Goal: Task Accomplishment & Management: Manage account settings

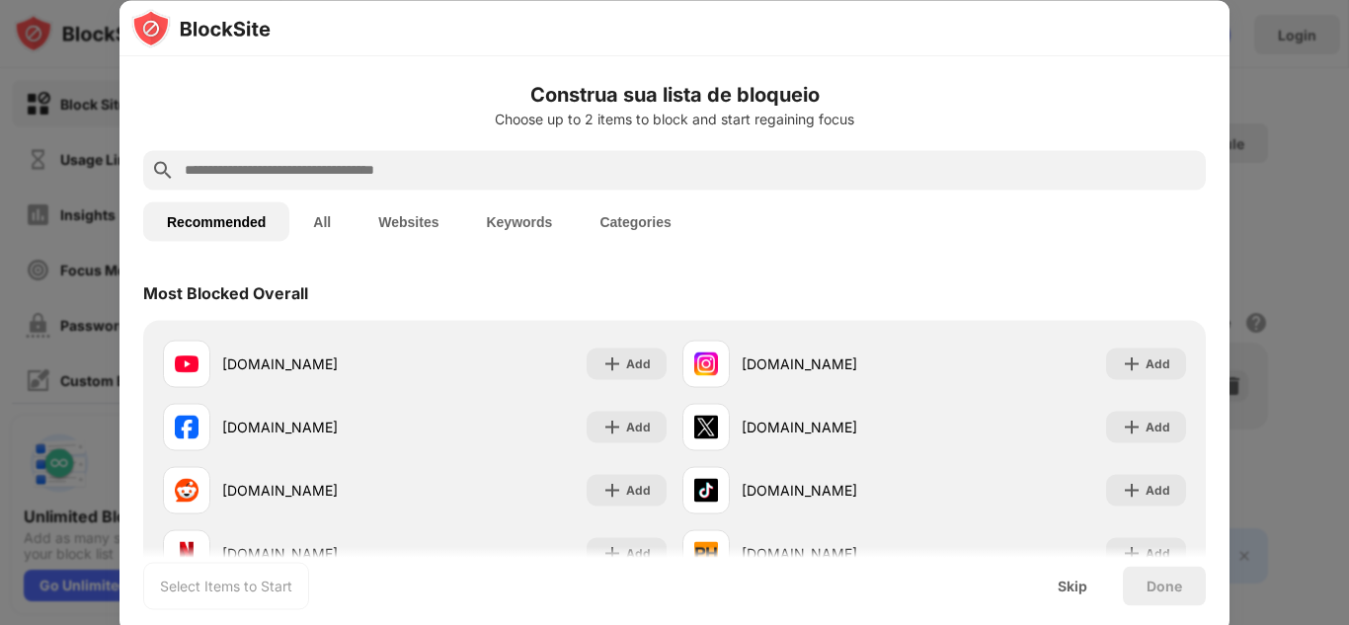
click at [166, 167] on img at bounding box center [163, 170] width 24 height 24
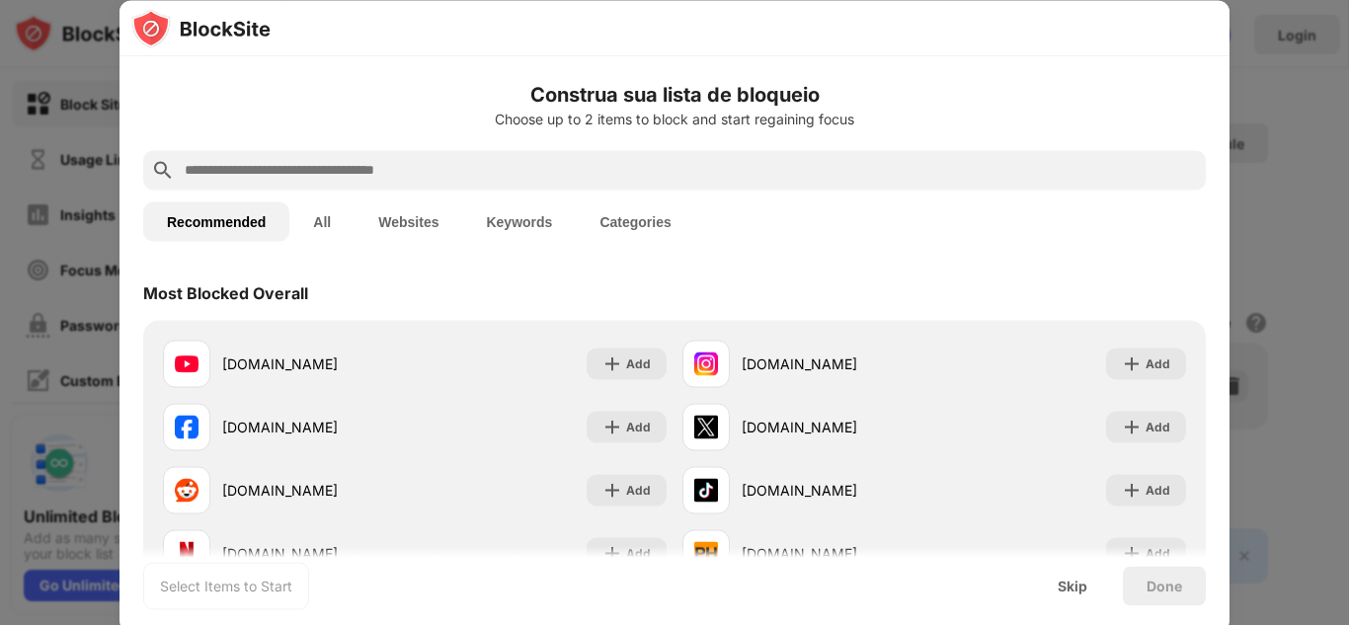
click at [158, 169] on img at bounding box center [163, 170] width 24 height 24
click at [164, 167] on img at bounding box center [163, 170] width 24 height 24
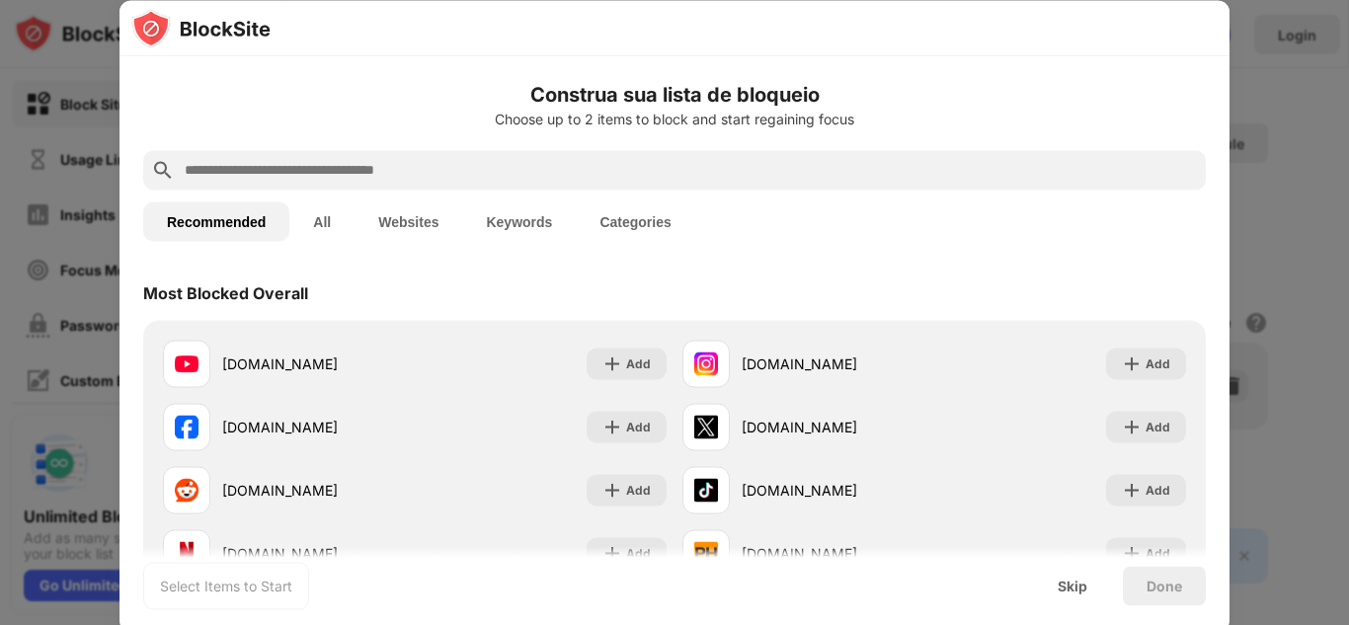
click at [164, 167] on img at bounding box center [163, 170] width 24 height 24
click at [160, 167] on img at bounding box center [163, 170] width 24 height 24
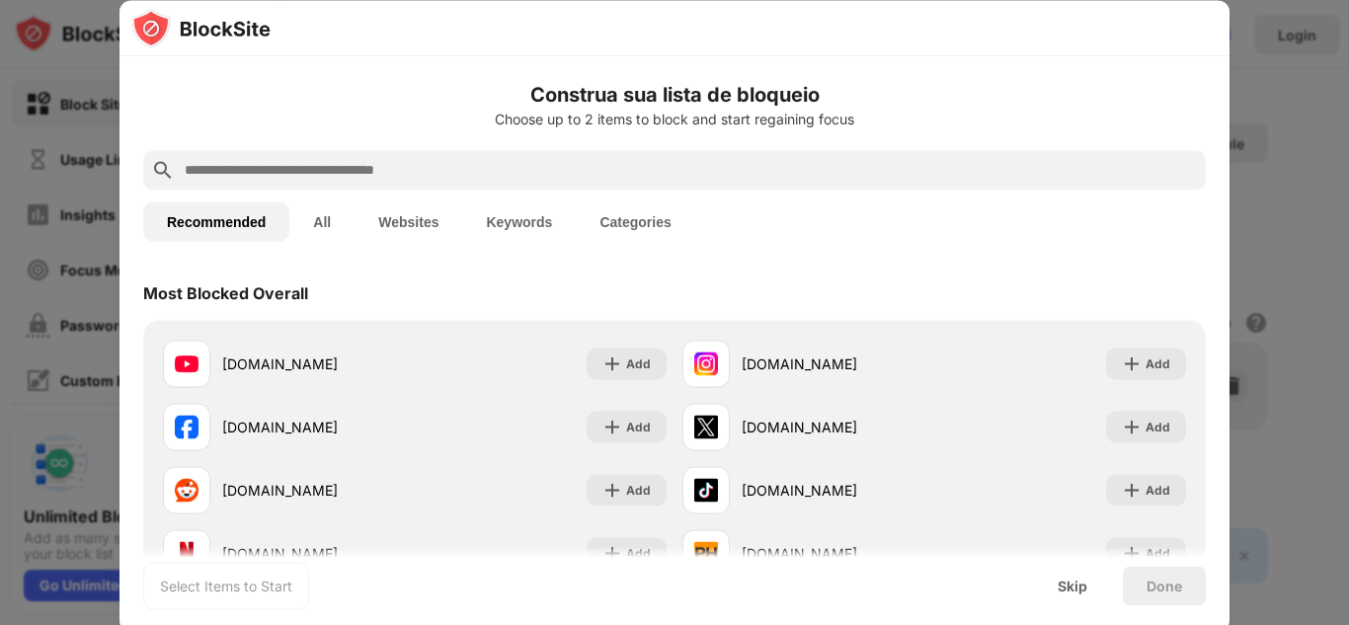
click at [160, 167] on img at bounding box center [163, 170] width 24 height 24
click at [186, 169] on input "text" at bounding box center [690, 170] width 1015 height 24
click at [163, 169] on img at bounding box center [163, 170] width 24 height 24
